Goal: Complete application form

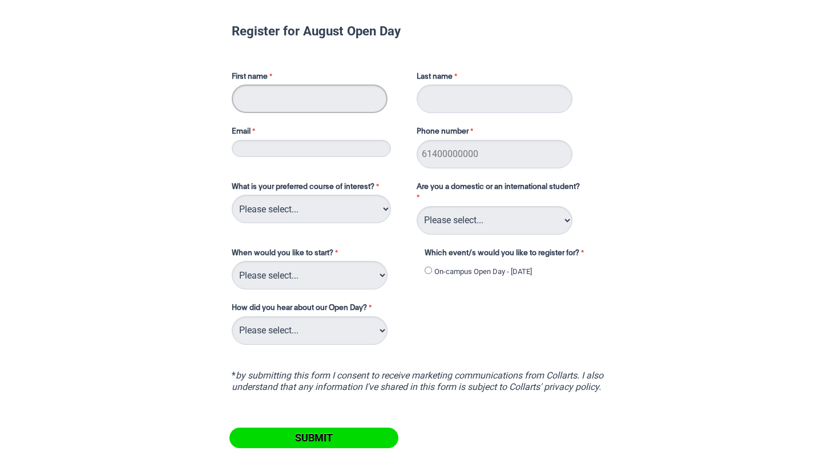
click at [298, 102] on input "First name" at bounding box center [310, 98] width 156 height 29
type input "J"
type input "[PERSON_NAME]"
click at [504, 87] on input "Last name" at bounding box center [495, 98] width 156 height 29
type input "[PERSON_NAME]"
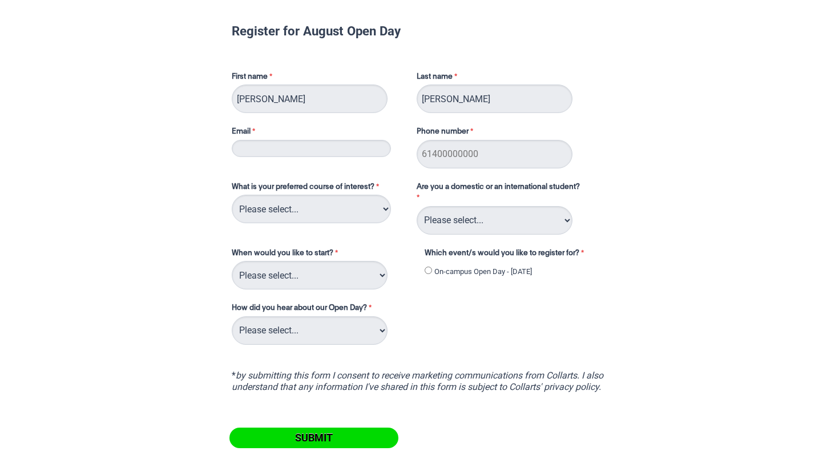
click at [348, 160] on div "First name [PERSON_NAME] Last name [PERSON_NAME] Email Phone number" at bounding box center [419, 115] width 385 height 110
click at [348, 153] on input "Email" at bounding box center [311, 148] width 159 height 17
type input "[EMAIL_ADDRESS][DOMAIN_NAME]"
click at [509, 161] on input "Phone number" at bounding box center [495, 154] width 156 height 29
type input "0490336912"
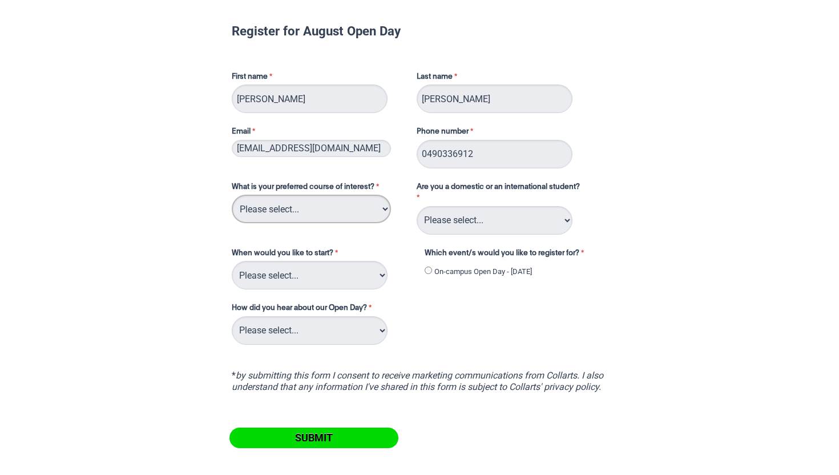
click at [366, 206] on select "Please select... 2D Animation Acting Audio Engineering Circus Arts Comedy Digit…" at bounding box center [311, 209] width 159 height 29
